Goal: Navigation & Orientation: Find specific page/section

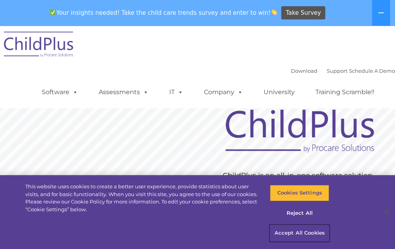
click at [275, 237] on button "Accept All Cookies" at bounding box center [299, 233] width 59 height 16
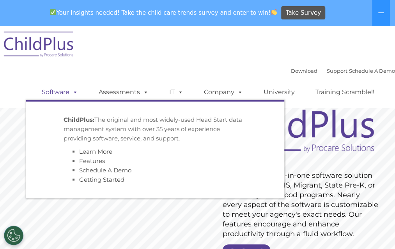
click at [41, 94] on link "Software" at bounding box center [60, 93] width 52 height 16
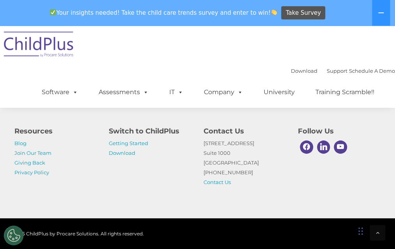
scroll to position [2085, 0]
